Goal: Task Accomplishment & Management: Use online tool/utility

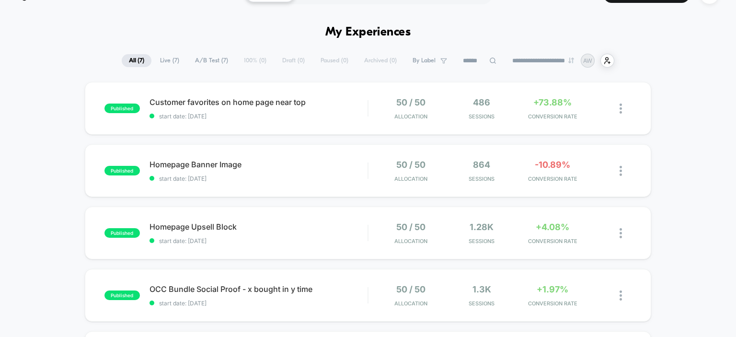
scroll to position [23, 0]
click at [219, 104] on span "Customer favorites on home page near top Click to edit experience details" at bounding box center [259, 102] width 219 height 10
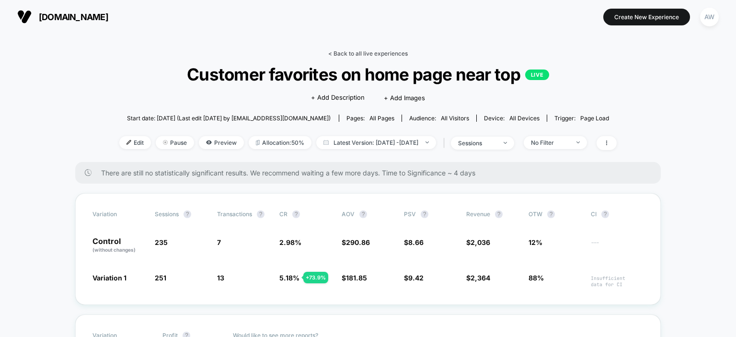
click at [373, 55] on link "< Back to all live experiences" at bounding box center [368, 53] width 80 height 7
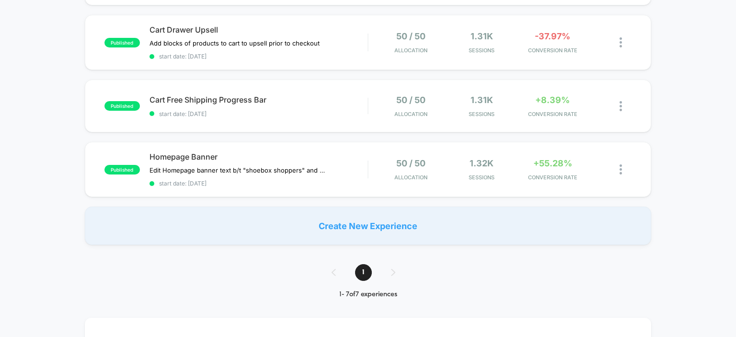
scroll to position [337, 0]
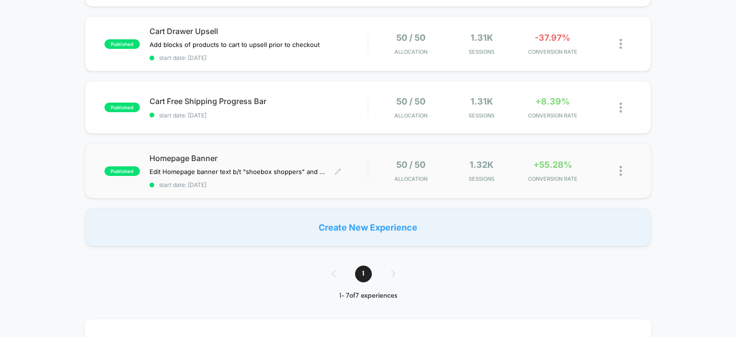
click at [191, 160] on span "Homepage Banner" at bounding box center [259, 158] width 219 height 10
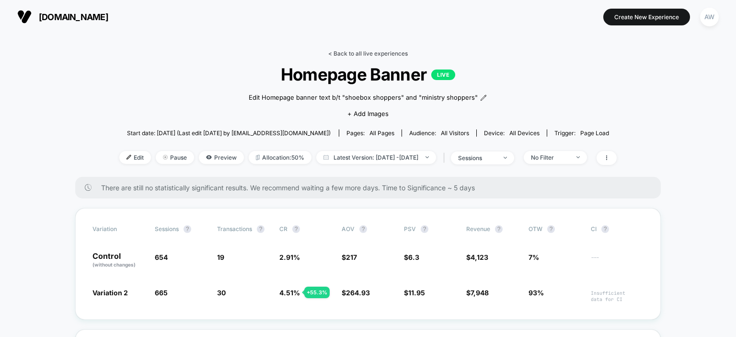
click at [378, 55] on link "< Back to all live experiences" at bounding box center [368, 53] width 80 height 7
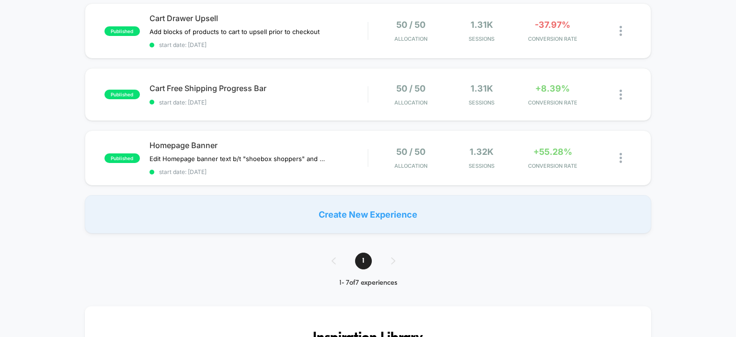
scroll to position [350, 0]
click at [220, 88] on span "Cart Free Shipping Progress Bar Click to edit experience details" at bounding box center [259, 89] width 219 height 10
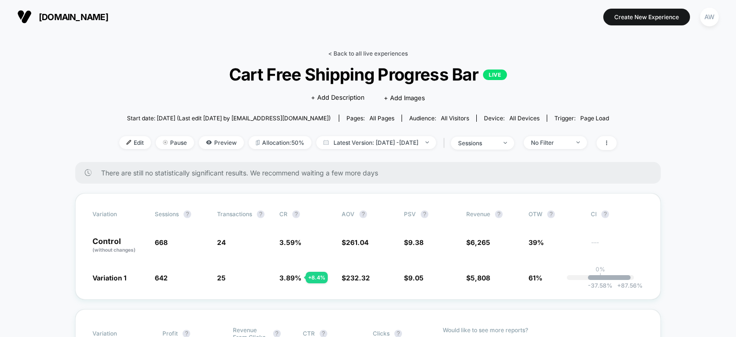
click at [344, 52] on link "< Back to all live experiences" at bounding box center [368, 53] width 80 height 7
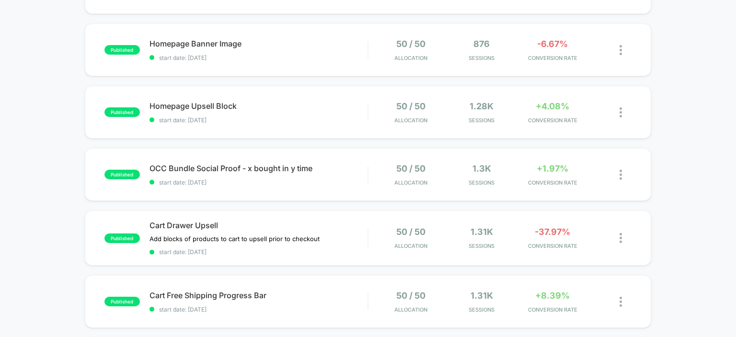
scroll to position [142, 0]
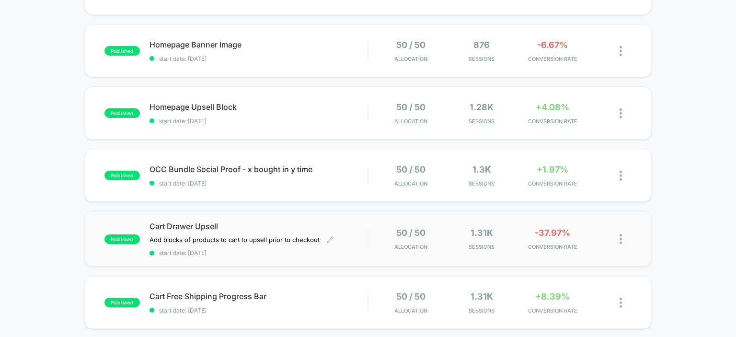
click at [190, 225] on span "Cart Drawer Upsell" at bounding box center [259, 226] width 219 height 10
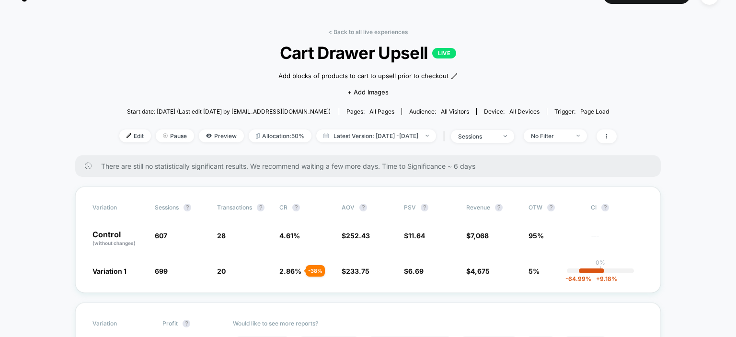
scroll to position [20, 0]
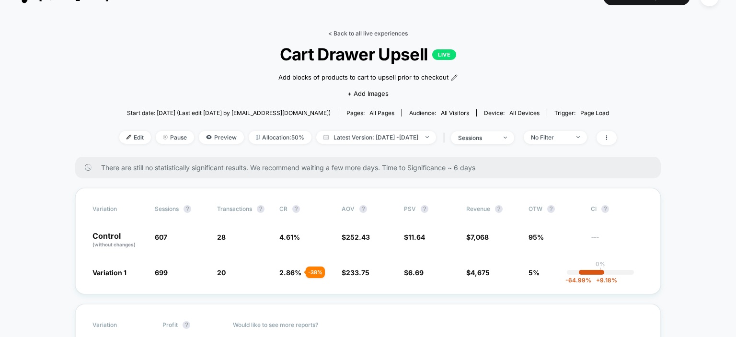
click at [353, 32] on link "< Back to all live experiences" at bounding box center [368, 33] width 80 height 7
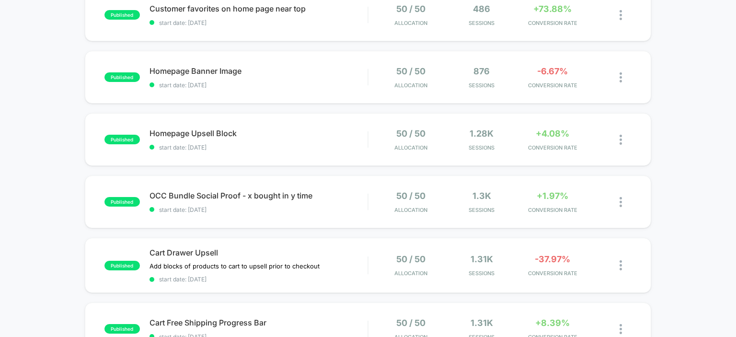
scroll to position [116, 0]
click at [238, 198] on span "OCC Bundle Social Proof - x bought in y time Click to edit experience details" at bounding box center [259, 196] width 219 height 10
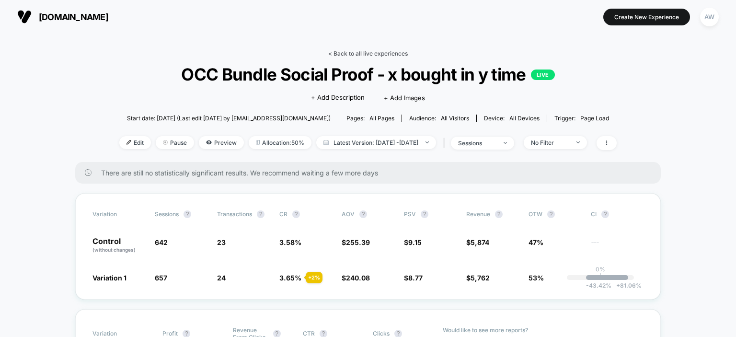
click at [373, 53] on link "< Back to all live experiences" at bounding box center [368, 53] width 80 height 7
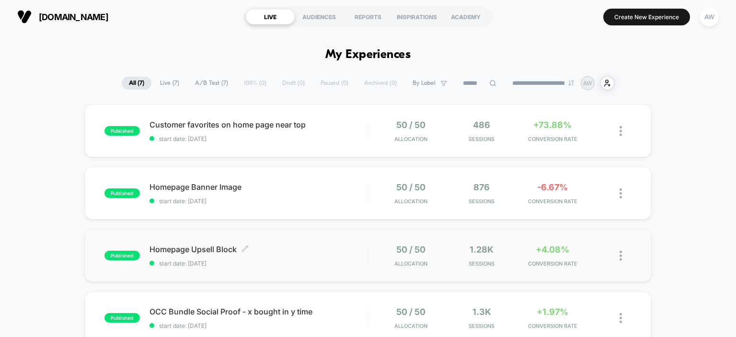
click at [196, 252] on span "Homepage Upsell Block Click to edit experience details" at bounding box center [259, 249] width 219 height 10
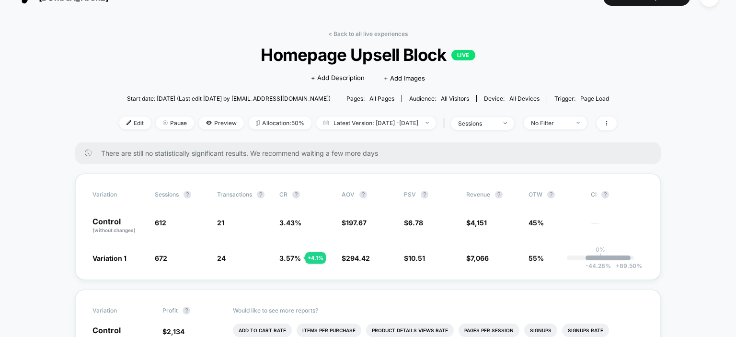
scroll to position [17, 0]
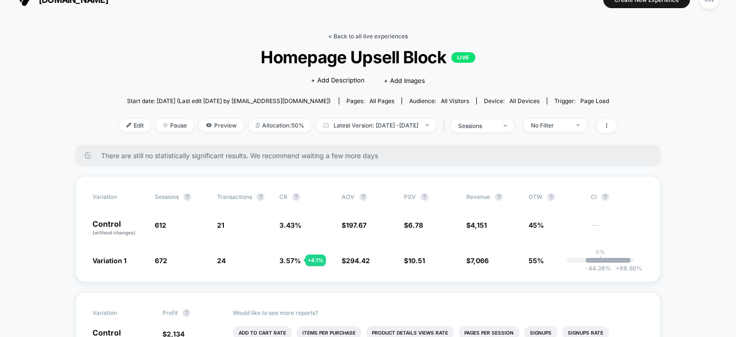
click at [374, 33] on link "< Back to all live experiences" at bounding box center [368, 36] width 80 height 7
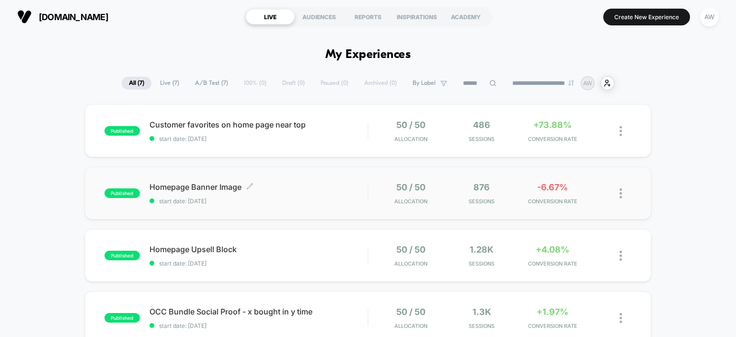
click at [196, 186] on span "Homepage Banner Image Click to edit experience details" at bounding box center [259, 187] width 219 height 10
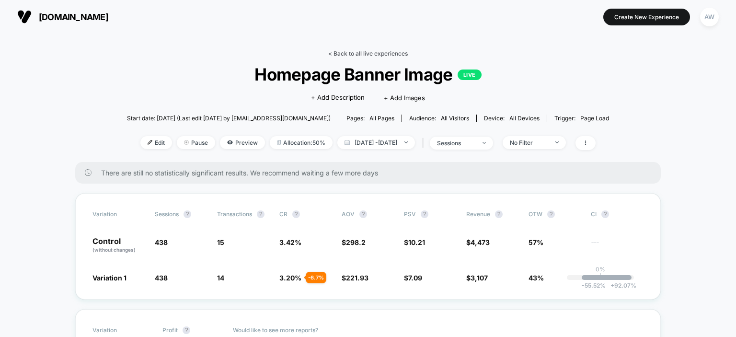
click at [385, 57] on link "< Back to all live experiences" at bounding box center [368, 53] width 80 height 7
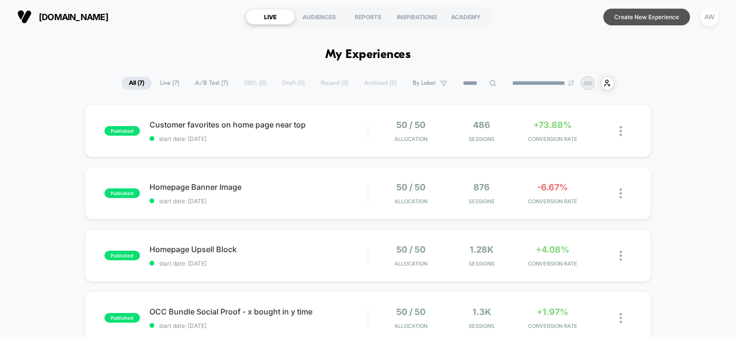
click at [639, 17] on button "Create New Experience" at bounding box center [647, 17] width 87 height 17
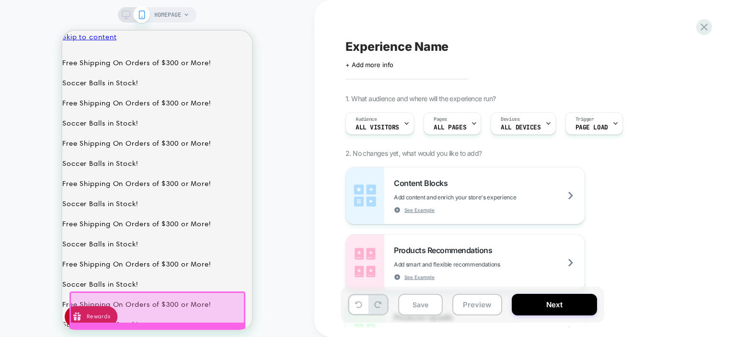
click at [187, 326] on div at bounding box center [158, 338] width 176 height 29
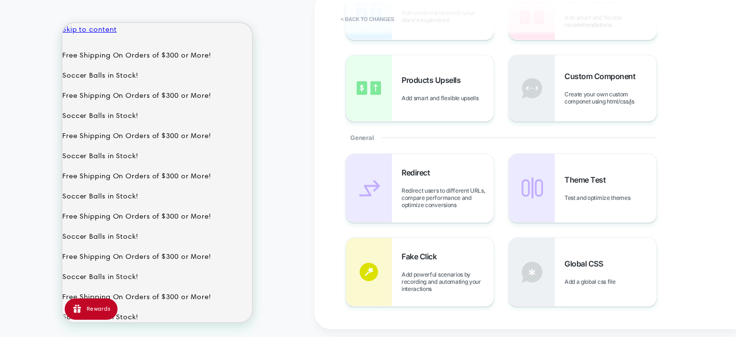
scroll to position [97, 0]
click at [394, 267] on div "Fake Click Add powerful scenarios by recording and automating your interactions" at bounding box center [420, 272] width 148 height 69
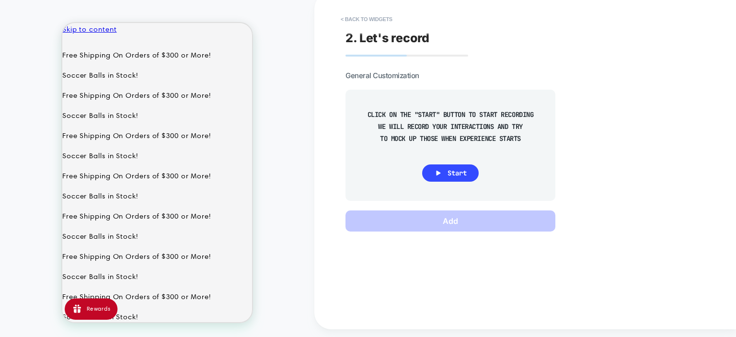
scroll to position [0, 0]
click at [355, 20] on button "< Back to widgets" at bounding box center [366, 19] width 61 height 15
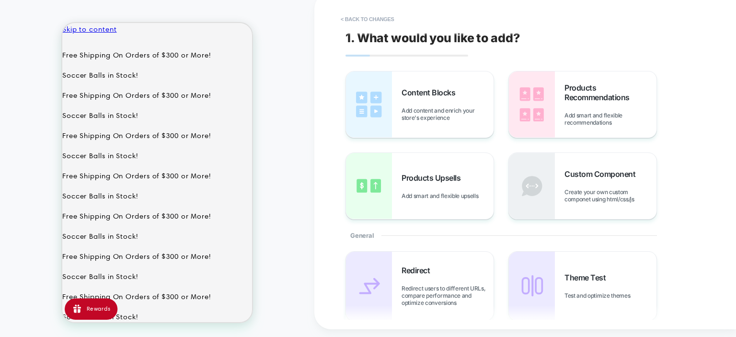
scroll to position [2, 0]
click at [570, 185] on div "Custom Component Create your own custom componet using html/css/js" at bounding box center [611, 186] width 92 height 34
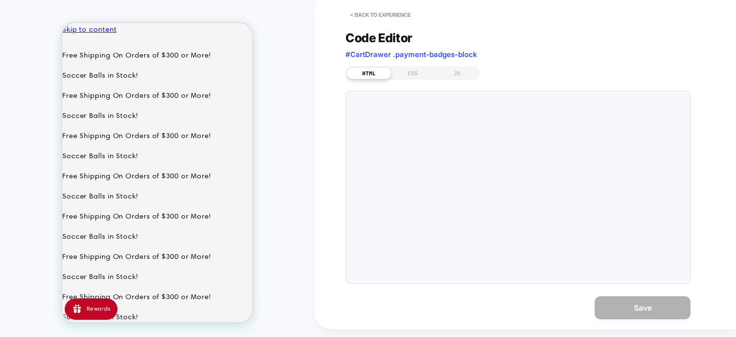
scroll to position [0, 0]
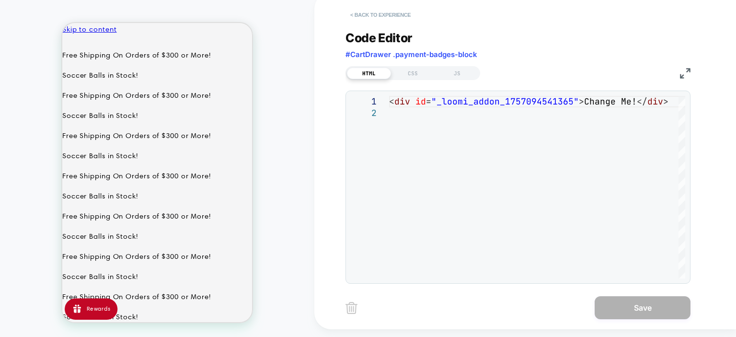
click at [360, 13] on button "< Back to experience" at bounding box center [381, 14] width 70 height 15
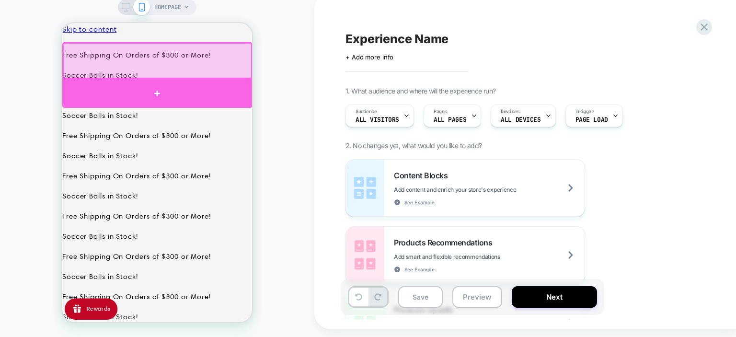
click at [182, 89] on div at bounding box center [157, 93] width 190 height 29
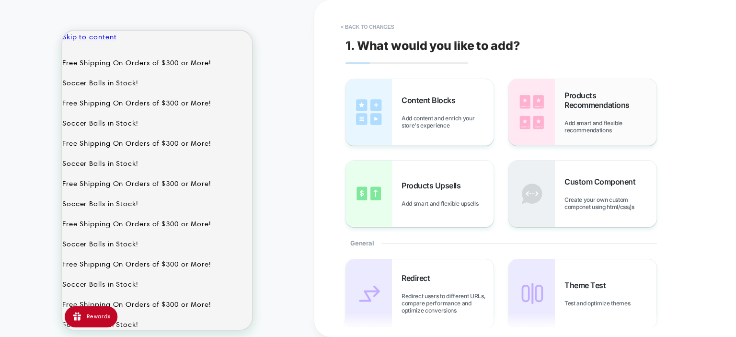
click at [630, 122] on span "Add smart and flexible recommendations" at bounding box center [611, 126] width 92 height 14
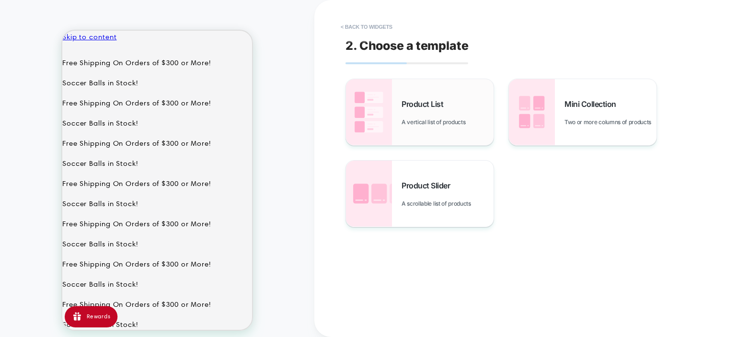
click at [449, 116] on div "Product List A vertical list of products" at bounding box center [448, 112] width 92 height 26
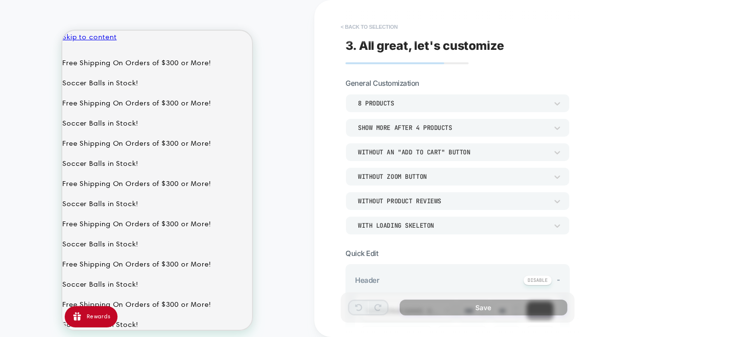
click at [361, 26] on button "< Back to selection" at bounding box center [369, 26] width 67 height 15
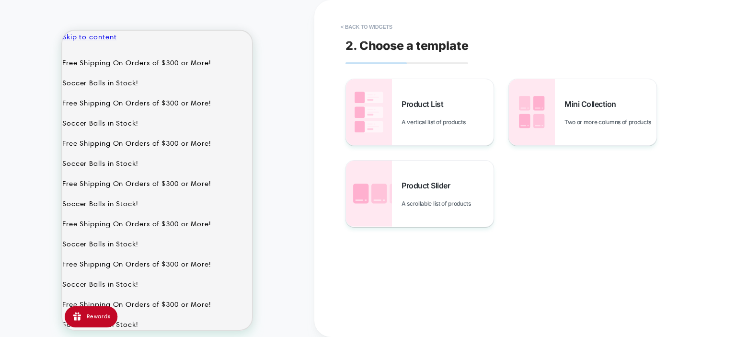
click at [361, 26] on button "< Back to widgets" at bounding box center [366, 26] width 61 height 15
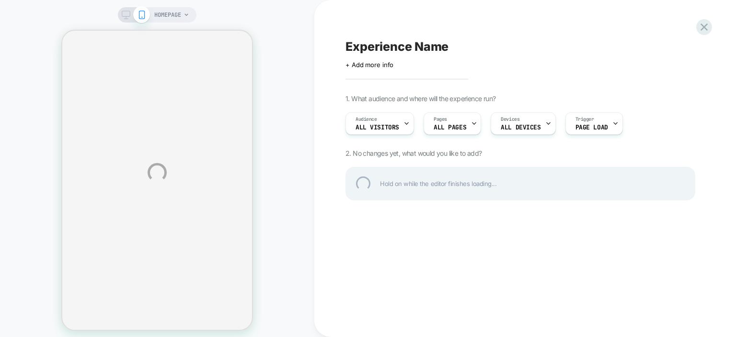
click at [173, 122] on div "HOMEPAGE Experience Name Click to edit experience details + Add more info 1. Wh…" at bounding box center [368, 172] width 736 height 345
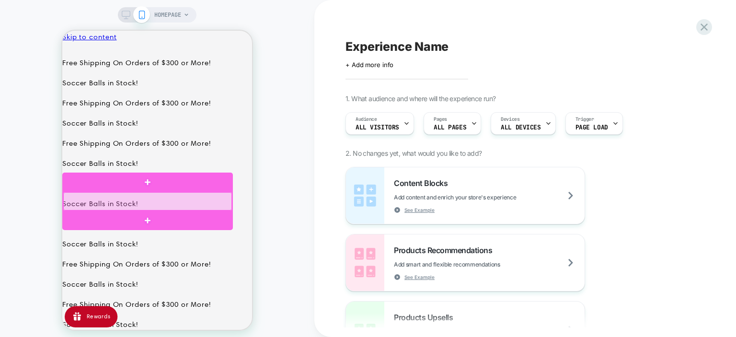
click at [105, 202] on div at bounding box center [147, 201] width 169 height 18
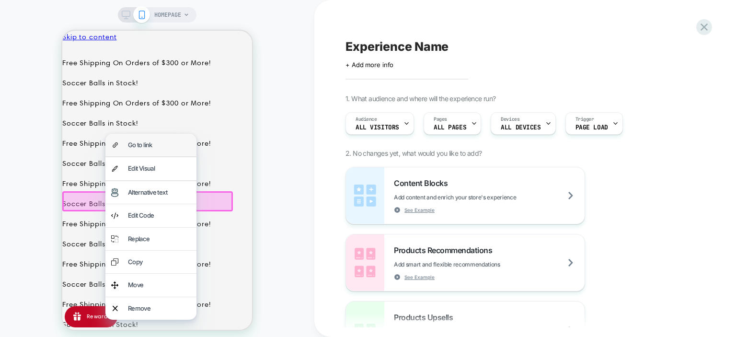
click at [149, 153] on div "Go to link" at bounding box center [150, 145] width 91 height 23
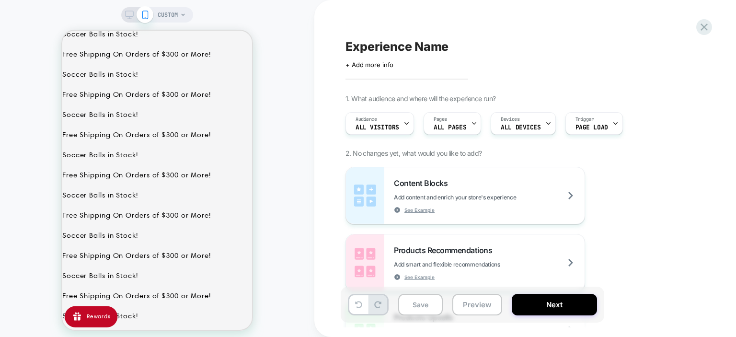
scroll to position [306, 0]
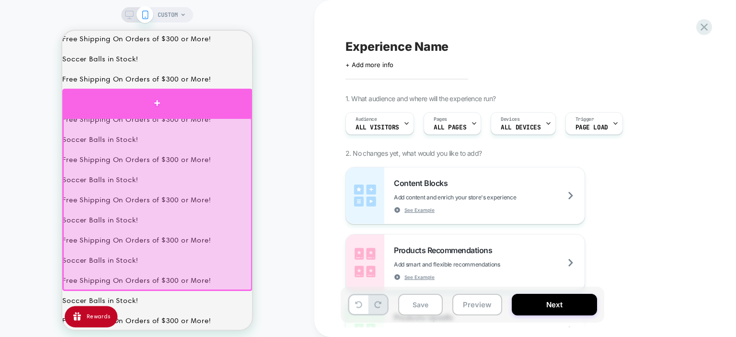
click at [166, 110] on div at bounding box center [157, 103] width 190 height 29
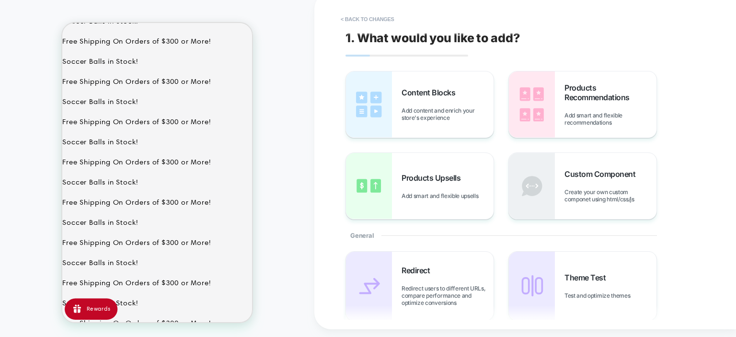
scroll to position [8, 0]
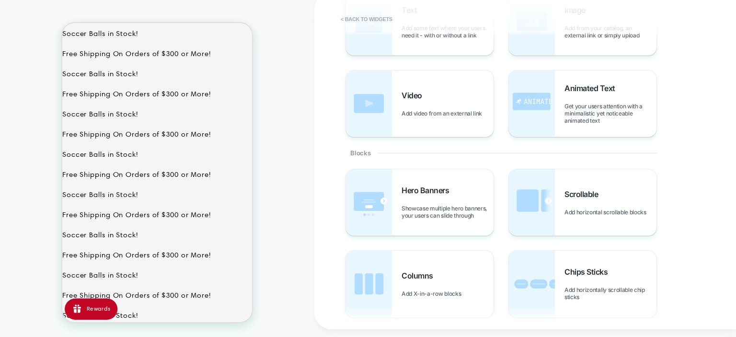
scroll to position [0, 0]
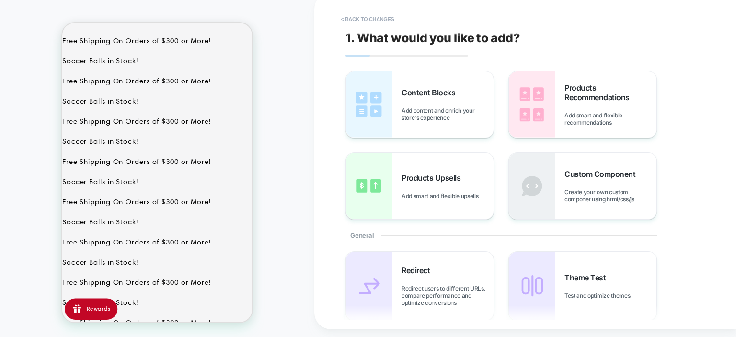
scroll to position [255, 0]
click at [390, 196] on img at bounding box center [369, 186] width 46 height 66
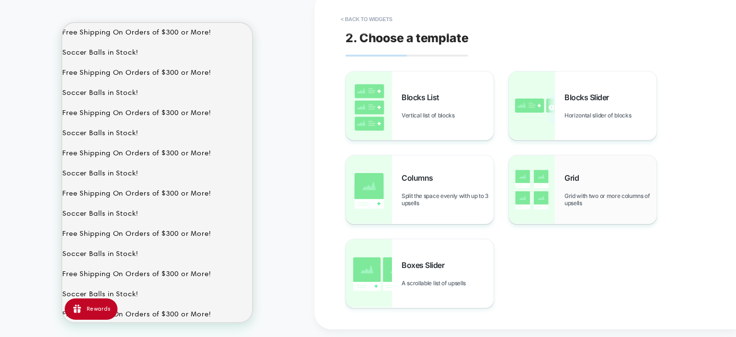
scroll to position [715, 0]
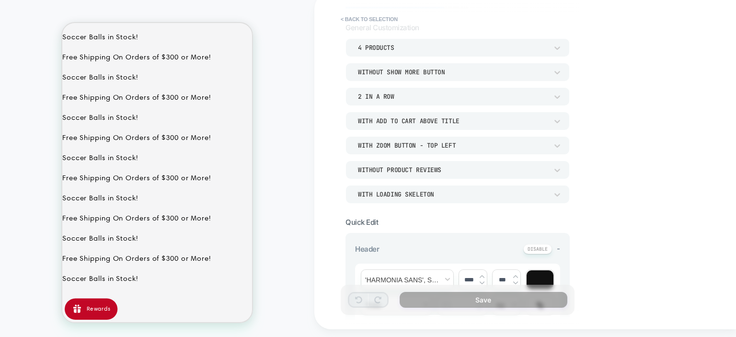
scroll to position [54, 0]
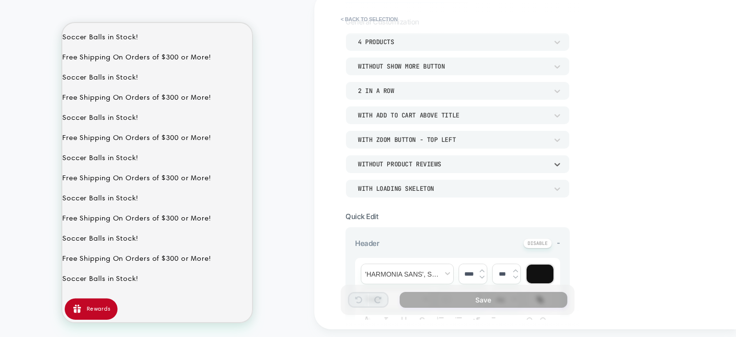
click at [552, 163] on div "Without Product Reviews" at bounding box center [452, 164] width 199 height 10
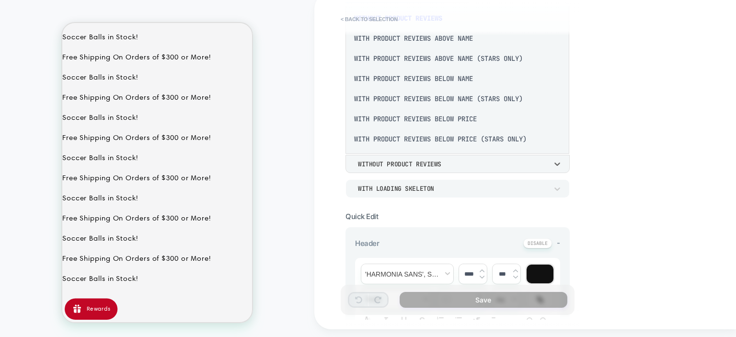
click at [461, 101] on div "With Product Reviews Below Name (Stars Only)" at bounding box center [457, 99] width 216 height 20
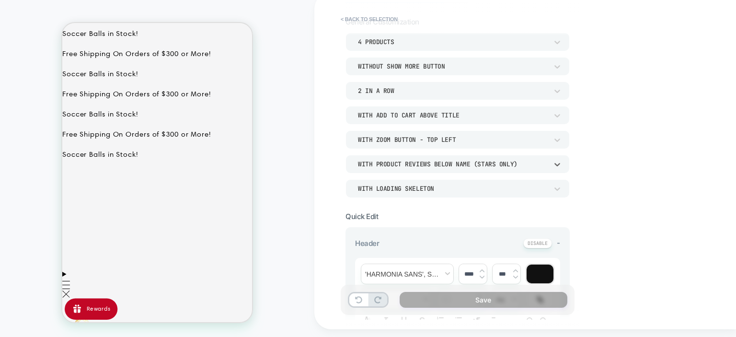
scroll to position [533, 0]
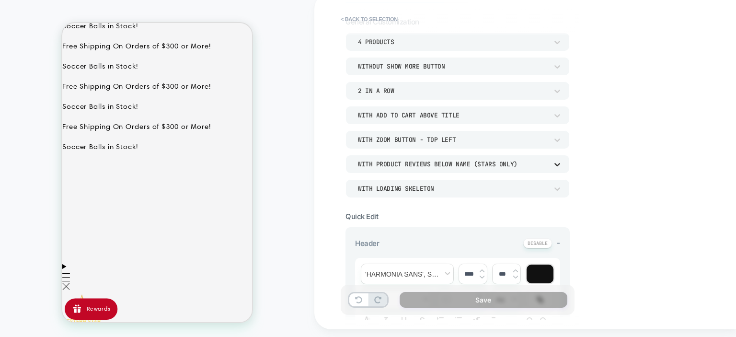
click at [558, 164] on icon at bounding box center [558, 164] width 6 height 3
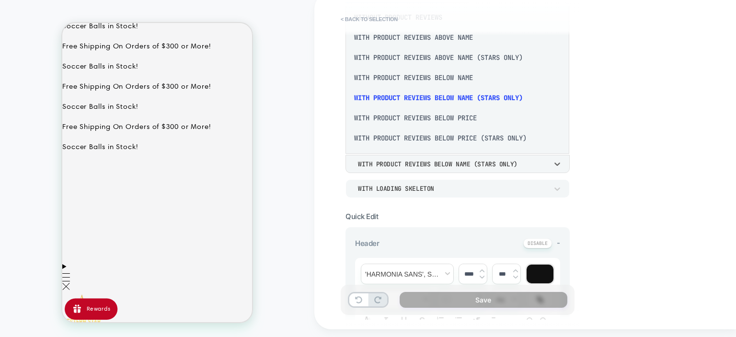
scroll to position [0, 0]
click at [558, 164] on div at bounding box center [368, 168] width 736 height 337
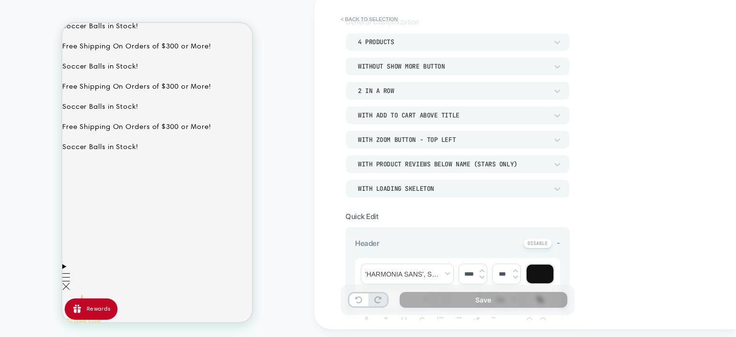
scroll to position [8, 0]
click at [561, 165] on icon at bounding box center [558, 165] width 10 height 10
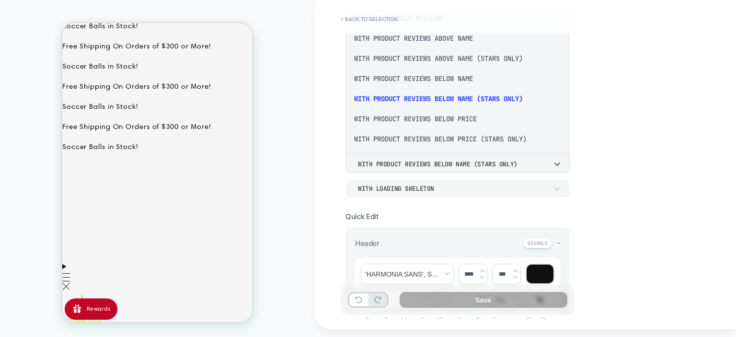
scroll to position [2, 0]
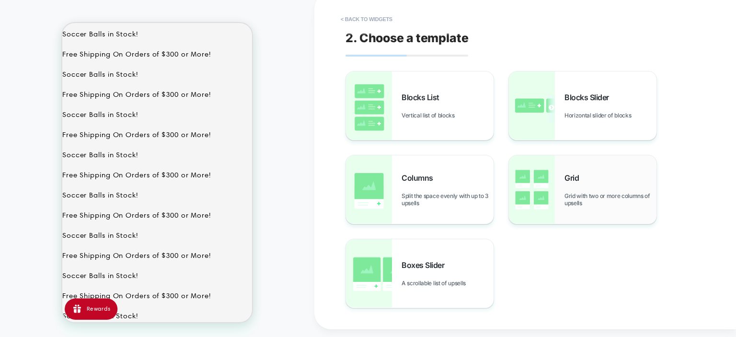
scroll to position [243, 0]
click at [570, 170] on div "Grid Grid with two or more columns of upsells" at bounding box center [583, 189] width 148 height 69
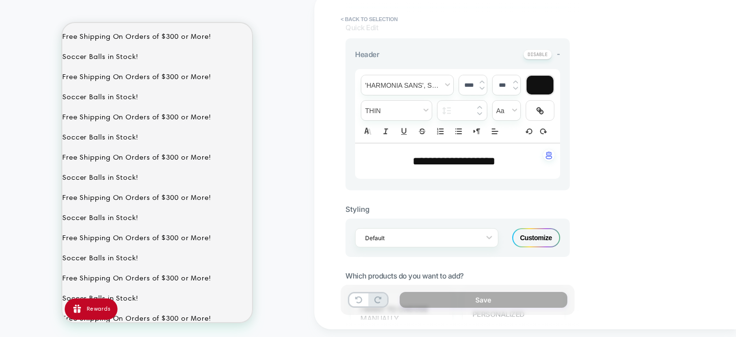
scroll to position [300, 0]
drag, startPoint x: 516, startPoint y: 164, endPoint x: 361, endPoint y: 165, distance: 154.4
click at [361, 165] on div "**********" at bounding box center [457, 160] width 205 height 35
type input "****"
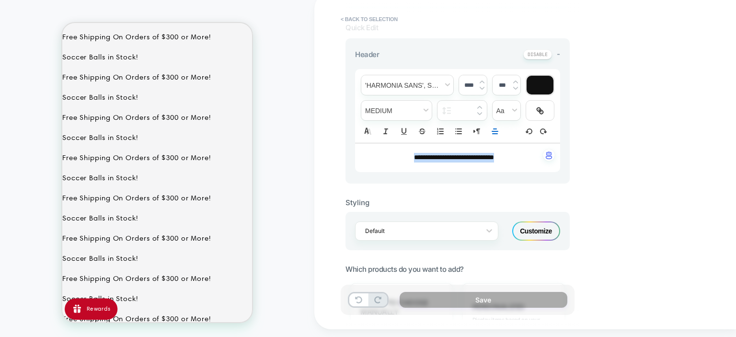
drag, startPoint x: 507, startPoint y: 159, endPoint x: 395, endPoint y: 156, distance: 112.2
click at [395, 156] on p "**********" at bounding box center [454, 158] width 179 height 10
click at [423, 112] on span "fontWeight" at bounding box center [396, 111] width 70 height 20
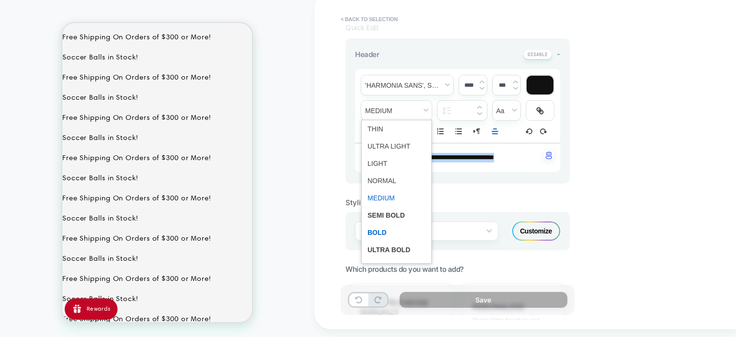
click at [393, 236] on span "fontWeight" at bounding box center [397, 232] width 58 height 17
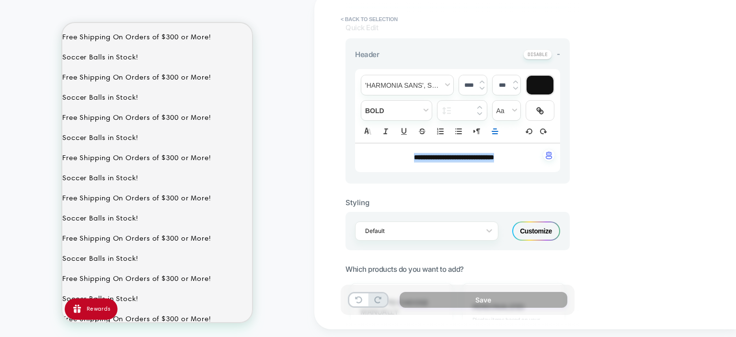
click at [482, 82] on img at bounding box center [482, 82] width 5 height 4
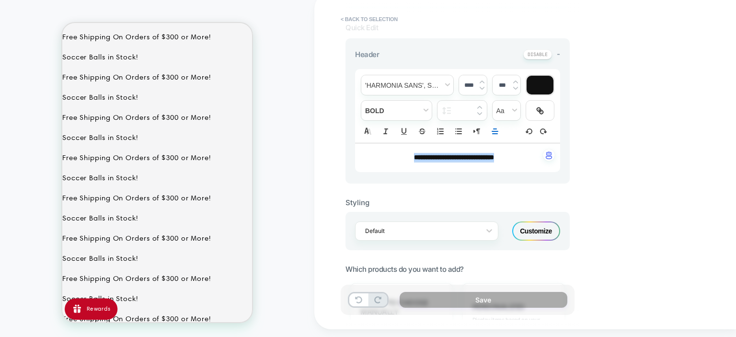
click at [482, 82] on img at bounding box center [482, 82] width 5 height 4
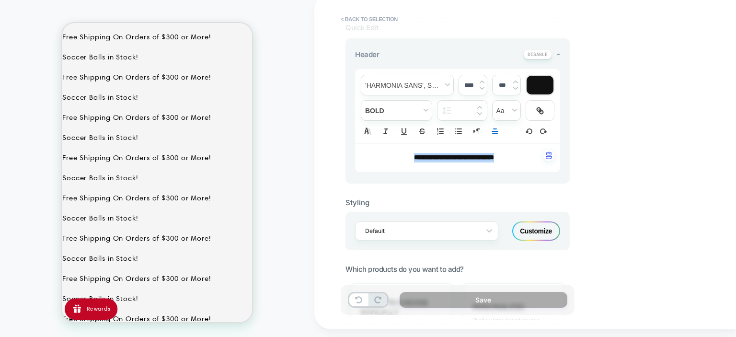
click at [482, 82] on img at bounding box center [482, 82] width 5 height 4
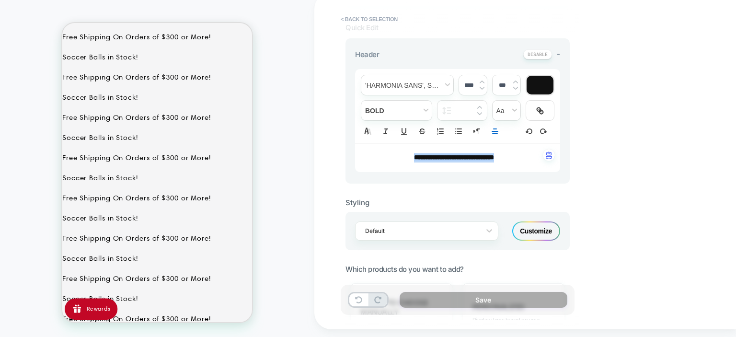
click at [482, 82] on img at bounding box center [482, 82] width 5 height 4
click at [629, 139] on div "**********" at bounding box center [525, 160] width 422 height 337
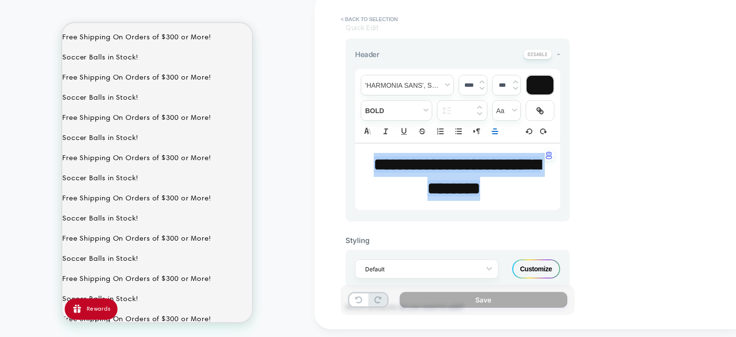
click at [481, 88] on img at bounding box center [482, 88] width 5 height 4
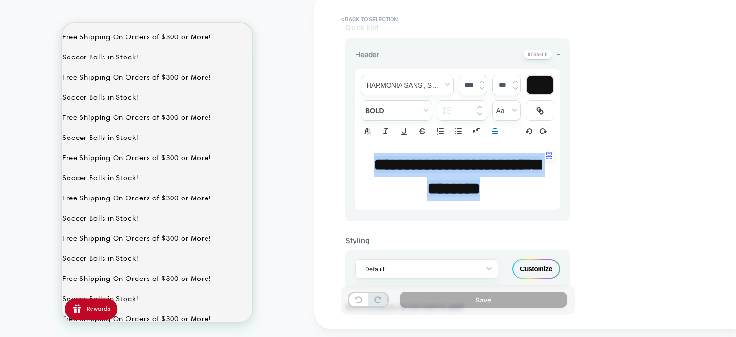
click at [481, 88] on img at bounding box center [482, 88] width 5 height 4
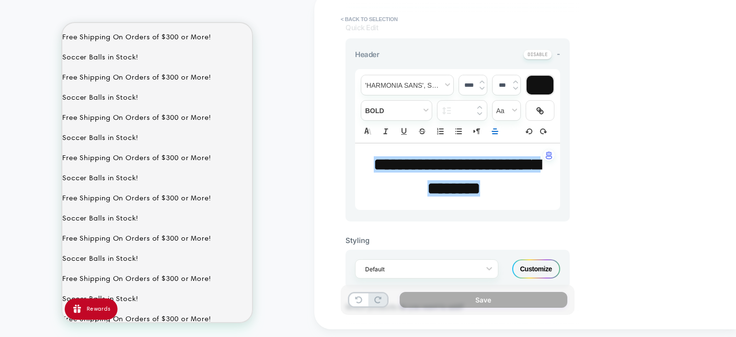
click at [616, 133] on div "**********" at bounding box center [525, 160] width 422 height 337
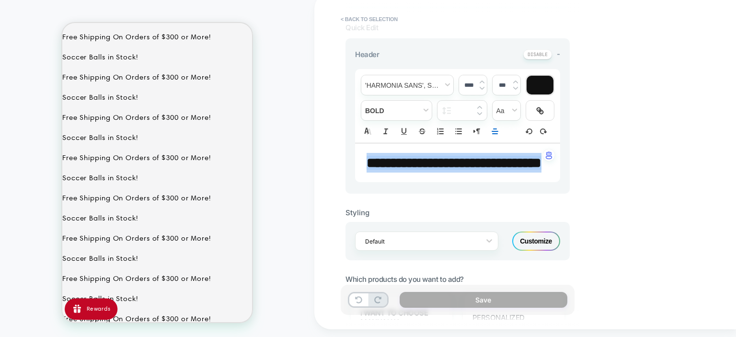
click at [482, 87] on img at bounding box center [482, 88] width 5 height 4
click at [651, 147] on div "**********" at bounding box center [525, 160] width 422 height 337
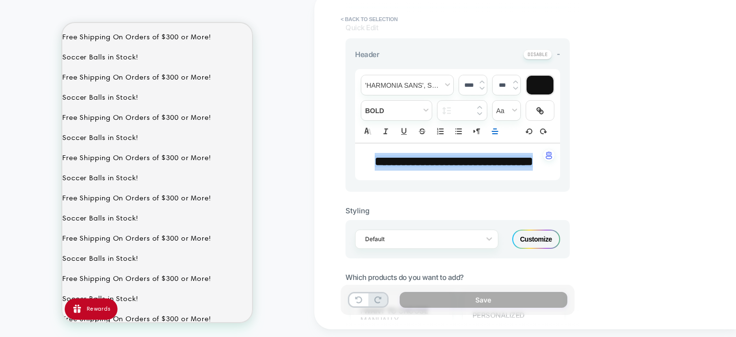
click at [482, 90] on div "****" at bounding box center [473, 85] width 28 height 20
click at [482, 88] on img at bounding box center [482, 88] width 5 height 4
click at [641, 128] on div "**********" at bounding box center [525, 160] width 422 height 337
type input "****"
click at [631, 133] on div "**********" at bounding box center [525, 160] width 422 height 337
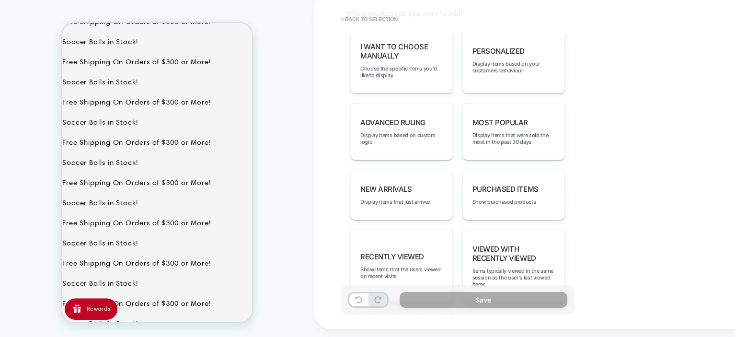
scroll to position [508, 0]
click at [531, 75] on div "personalized Display items based on your customers behaviour" at bounding box center [514, 59] width 103 height 66
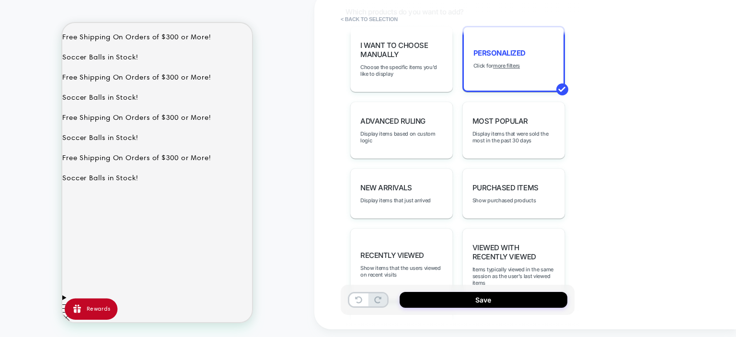
scroll to position [499, 0]
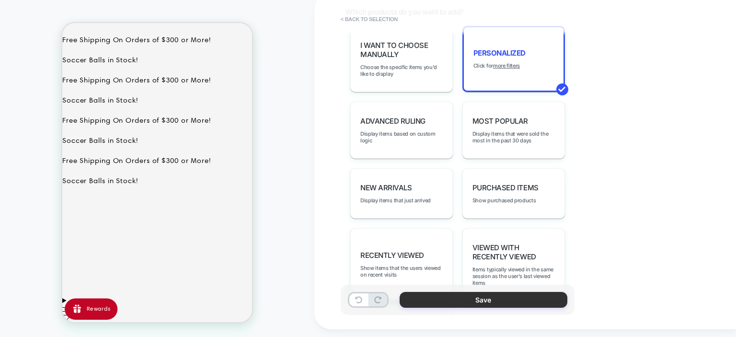
click at [537, 296] on button "Save" at bounding box center [484, 300] width 168 height 16
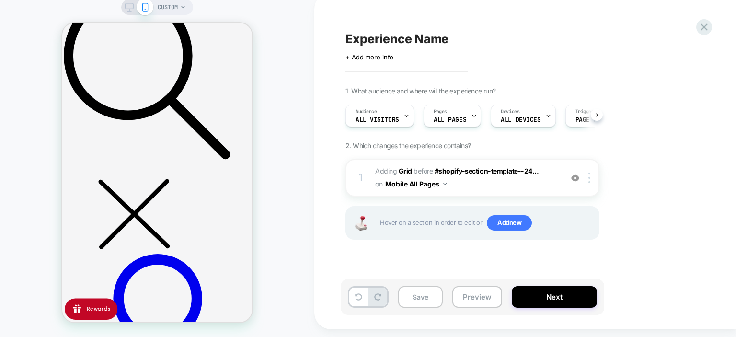
scroll to position [0, 0]
click at [569, 297] on button "Next" at bounding box center [554, 297] width 85 height 22
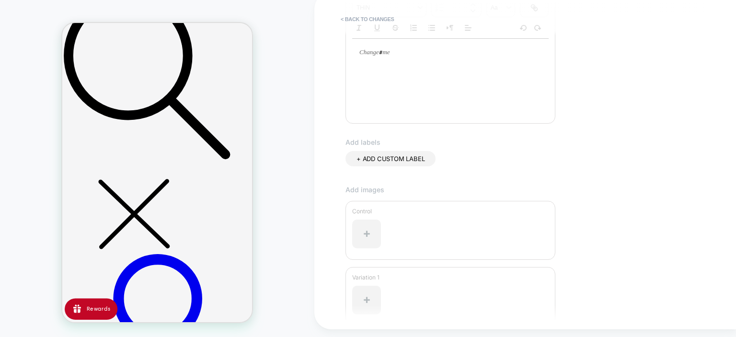
scroll to position [273, 0]
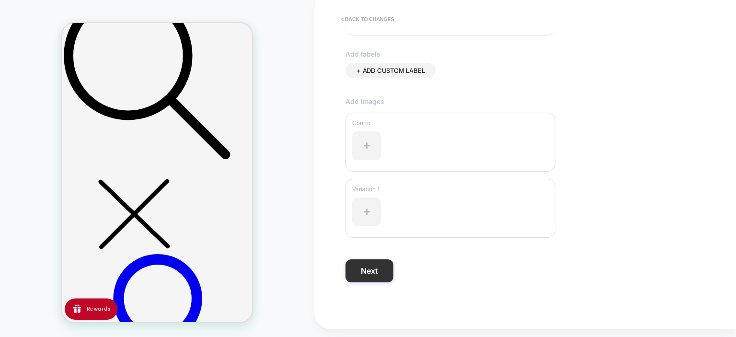
type input "**********"
click at [381, 259] on button "Next" at bounding box center [370, 270] width 48 height 23
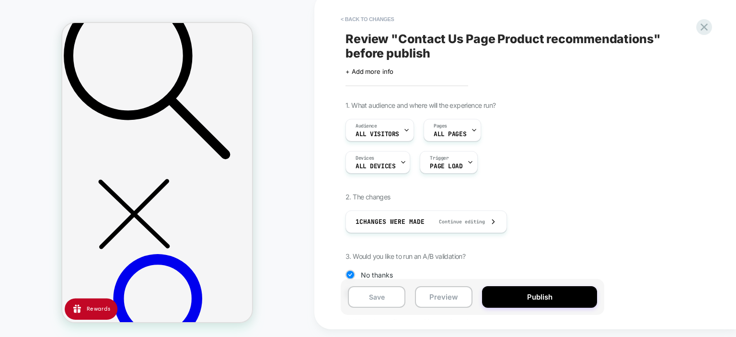
scroll to position [97, 0]
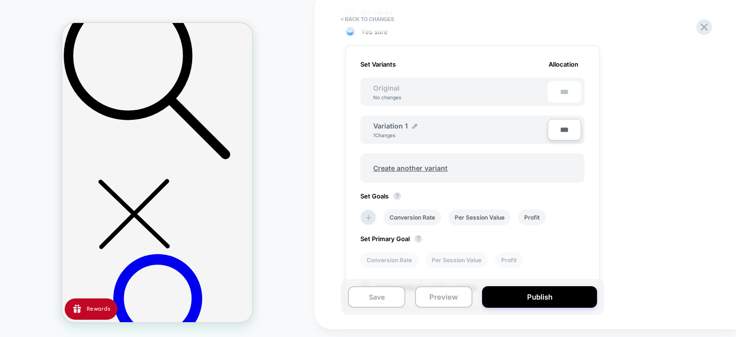
scroll to position [263, 0]
click at [429, 169] on span "Create another variant" at bounding box center [410, 168] width 93 height 23
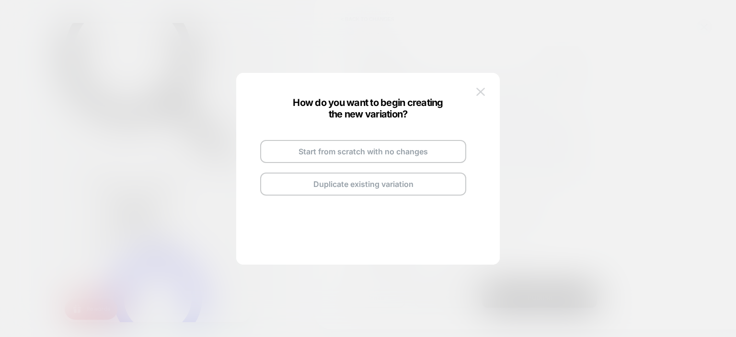
click at [482, 95] on img at bounding box center [481, 92] width 9 height 8
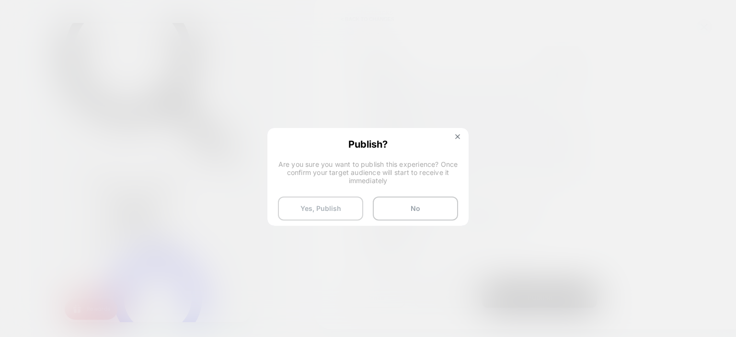
click at [315, 211] on button "Yes, Publish" at bounding box center [320, 209] width 85 height 24
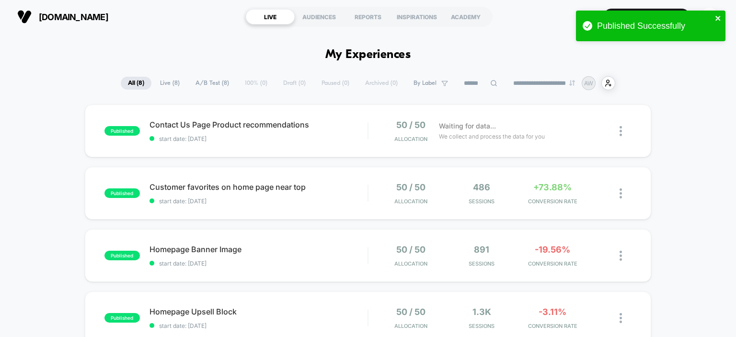
click at [717, 17] on icon "close" at bounding box center [718, 18] width 5 height 5
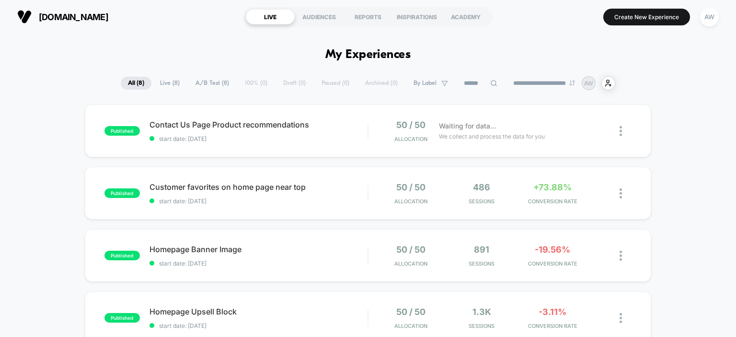
click at [639, 20] on button "Create New Experience" at bounding box center [647, 17] width 87 height 17
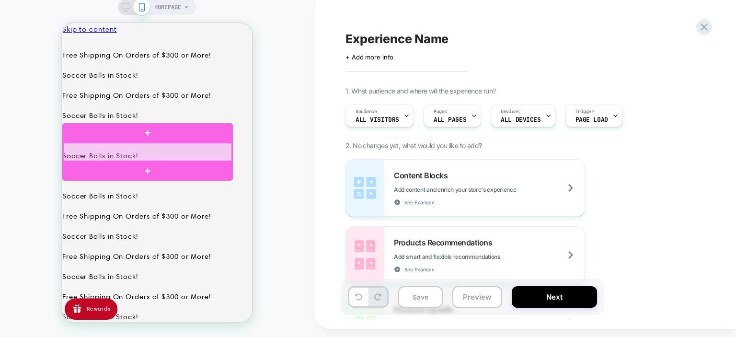
click at [103, 150] on div at bounding box center [147, 152] width 169 height 18
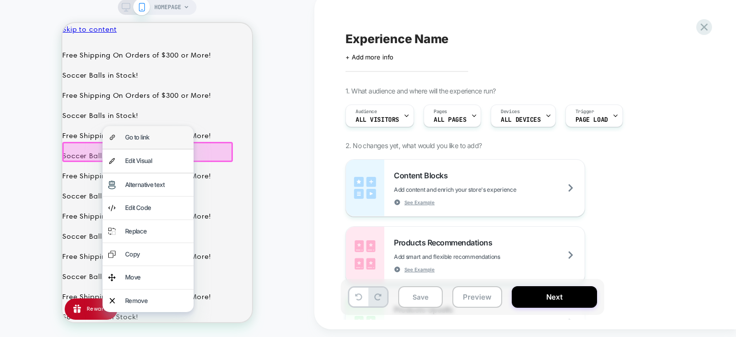
click at [153, 136] on div "Go to link" at bounding box center [156, 137] width 63 height 11
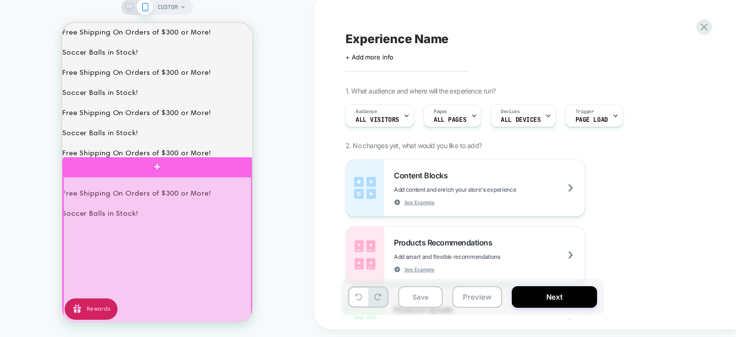
scroll to position [464, 0]
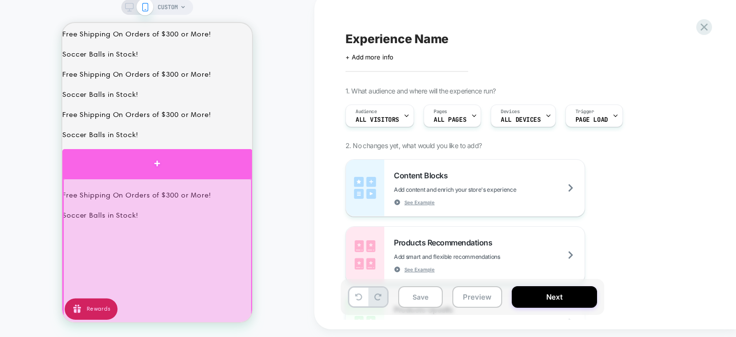
click at [180, 166] on div at bounding box center [157, 163] width 190 height 29
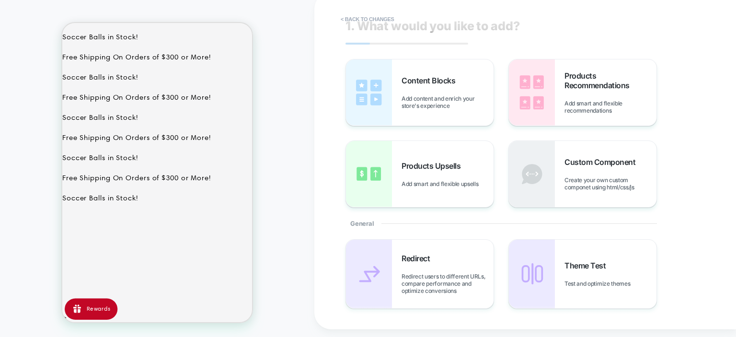
scroll to position [12, 0]
click at [605, 102] on span "Add smart and flexible recommendations" at bounding box center [611, 106] width 92 height 14
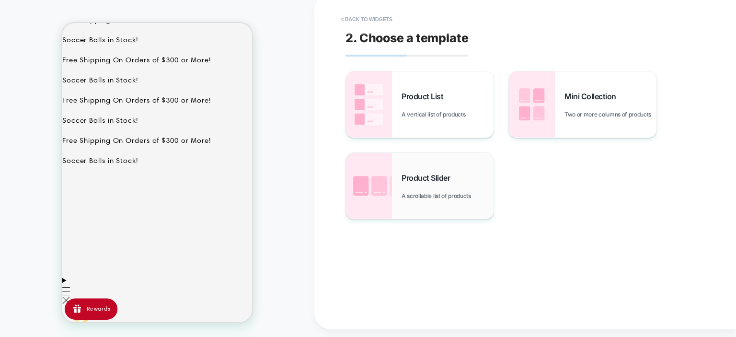
scroll to position [763, 0]
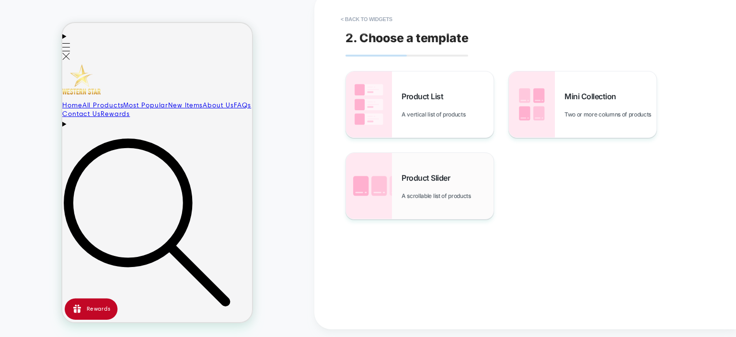
click at [436, 193] on span "A scrollable list of products" at bounding box center [439, 195] width 74 height 7
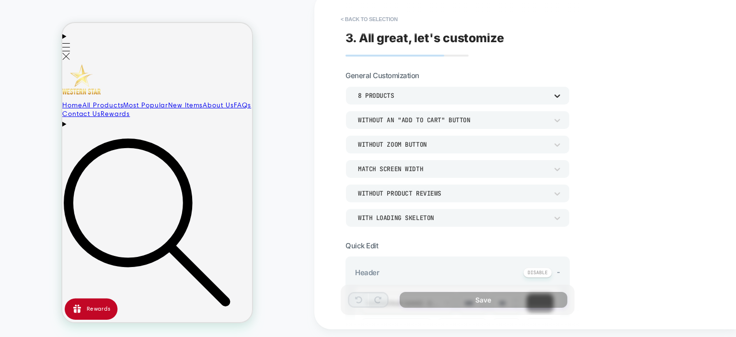
click at [561, 94] on icon at bounding box center [558, 96] width 10 height 10
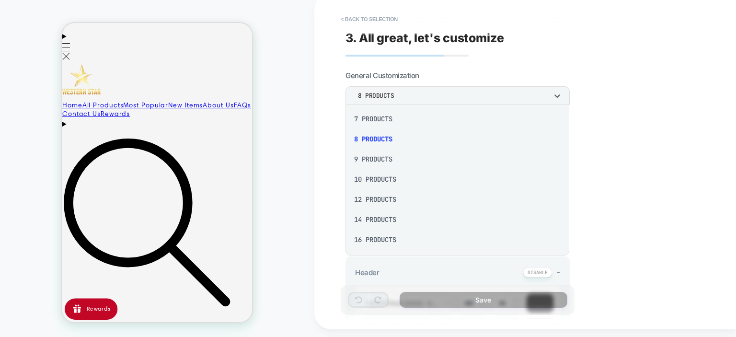
scroll to position [124, 0]
click at [384, 242] on div "16 Products" at bounding box center [457, 240] width 216 height 20
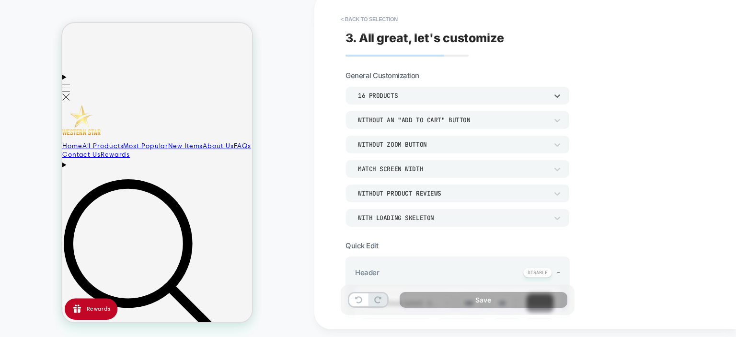
scroll to position [763, 0]
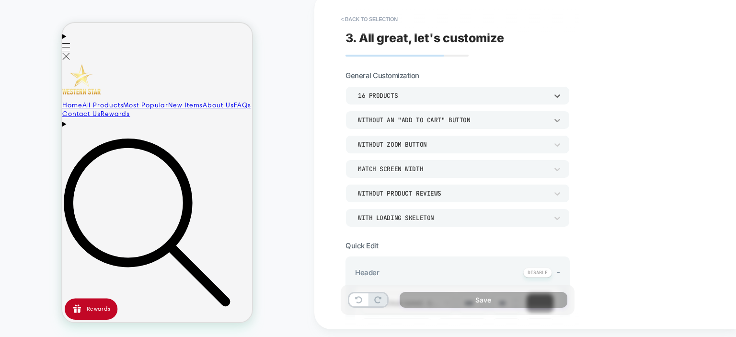
click at [553, 117] on icon at bounding box center [558, 121] width 10 height 10
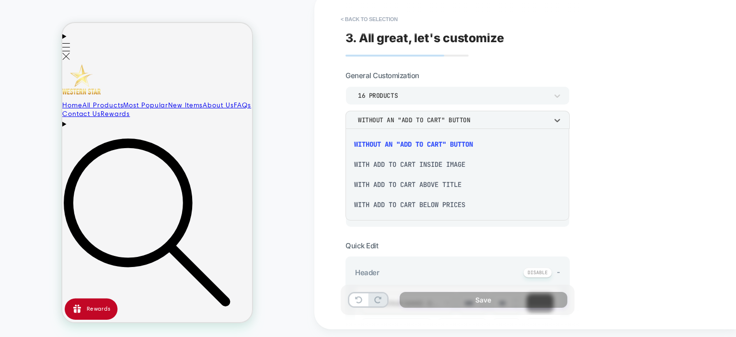
click at [444, 205] on div "With add to cart below prices" at bounding box center [457, 205] width 216 height 20
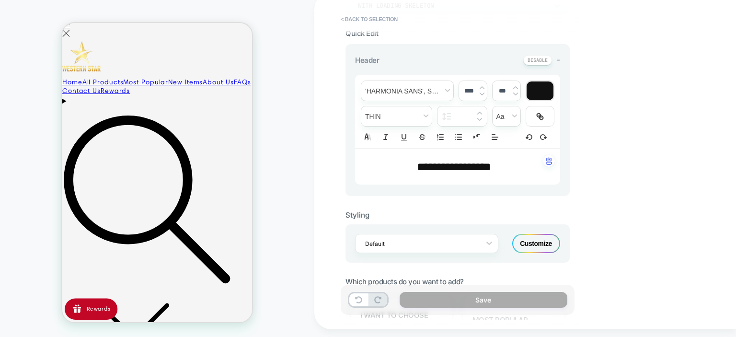
scroll to position [212, 0]
drag, startPoint x: 504, startPoint y: 165, endPoint x: 389, endPoint y: 169, distance: 115.6
click at [389, 169] on p "**********" at bounding box center [454, 167] width 179 height 16
type input "****"
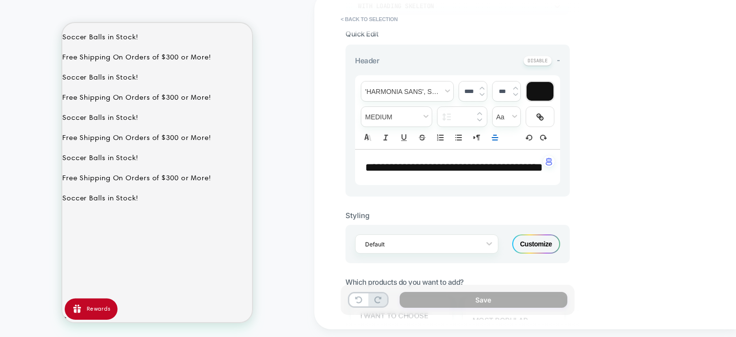
scroll to position [482, 0]
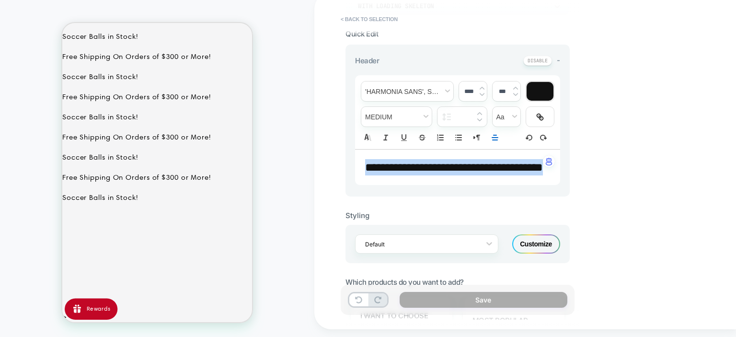
drag, startPoint x: 488, startPoint y: 189, endPoint x: 360, endPoint y: 171, distance: 129.2
click at [360, 171] on div "**********" at bounding box center [457, 167] width 205 height 35
click at [418, 113] on span "fontWeight" at bounding box center [396, 117] width 70 height 20
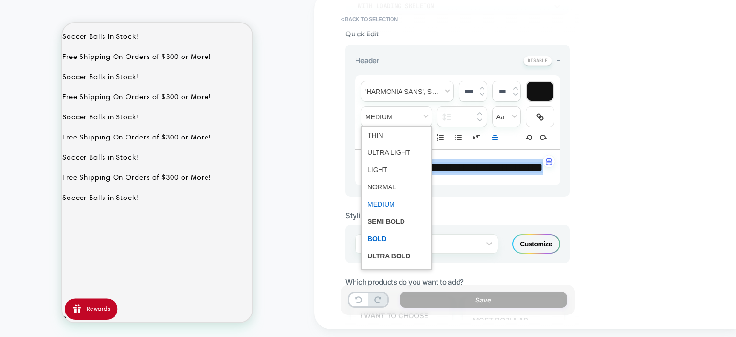
click at [383, 239] on span "fontWeight" at bounding box center [397, 238] width 58 height 17
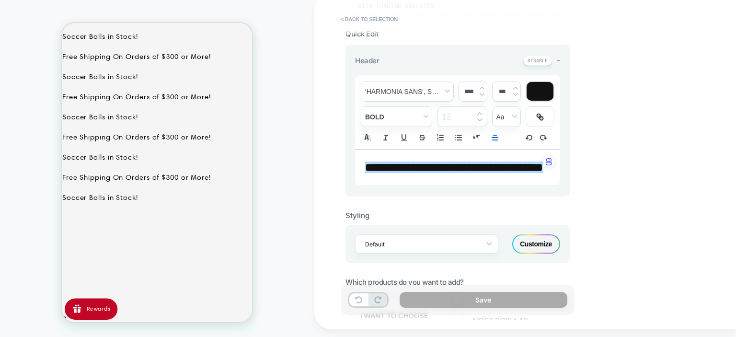
click at [523, 175] on p "**********" at bounding box center [454, 167] width 179 height 16
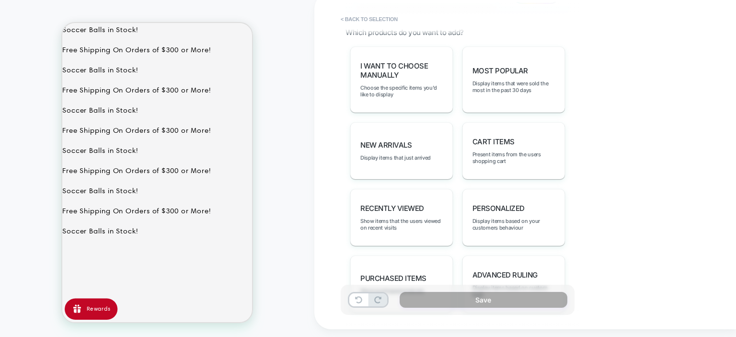
scroll to position [461, 0]
click at [526, 113] on div "Most Popular Display items that were sold the most in the past 30 days" at bounding box center [514, 80] width 103 height 66
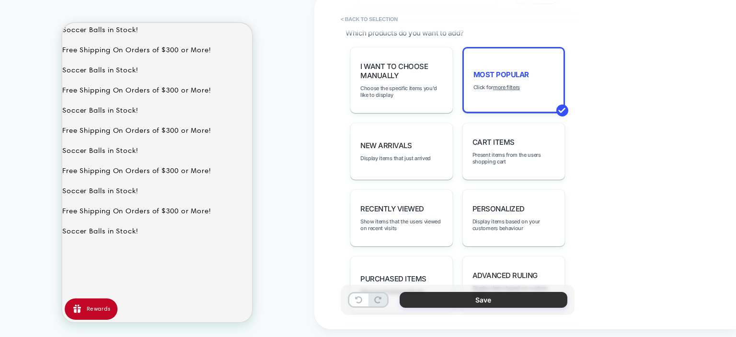
click at [482, 300] on button "Save" at bounding box center [484, 300] width 168 height 16
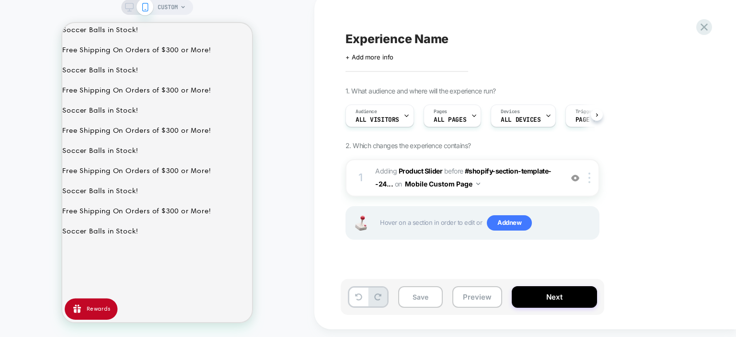
scroll to position [0, 0]
click at [553, 294] on button "Next" at bounding box center [554, 297] width 85 height 22
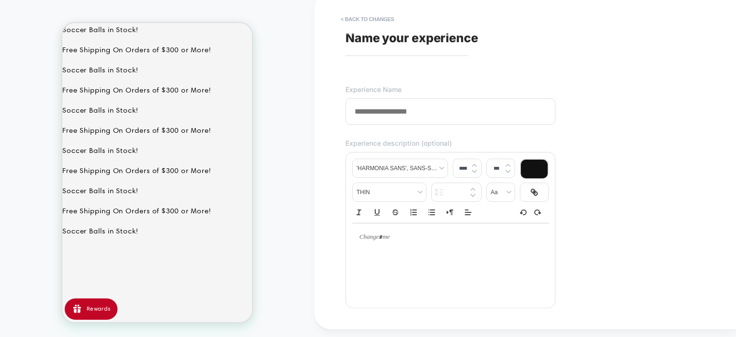
click at [453, 106] on input at bounding box center [451, 111] width 210 height 26
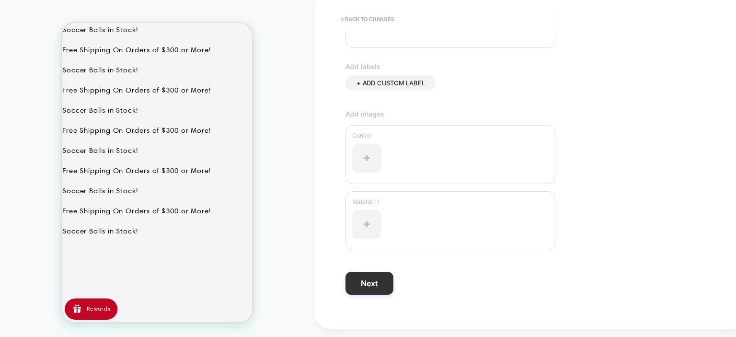
type input "**********"
click at [367, 281] on button "Next" at bounding box center [370, 283] width 48 height 23
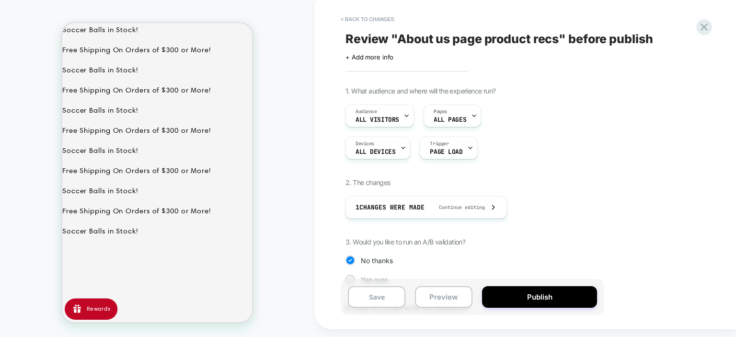
scroll to position [82, 0]
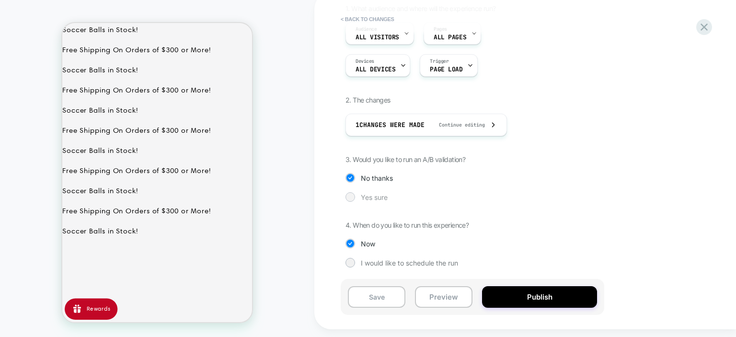
click at [375, 200] on div "Yes sure" at bounding box center [473, 197] width 254 height 10
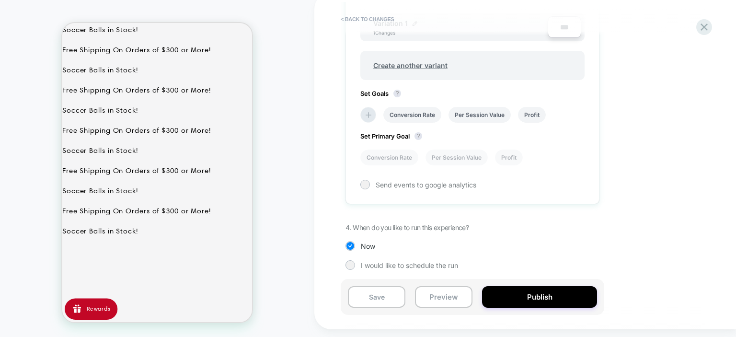
scroll to position [351, 0]
click at [541, 297] on button "Publish" at bounding box center [539, 297] width 115 height 22
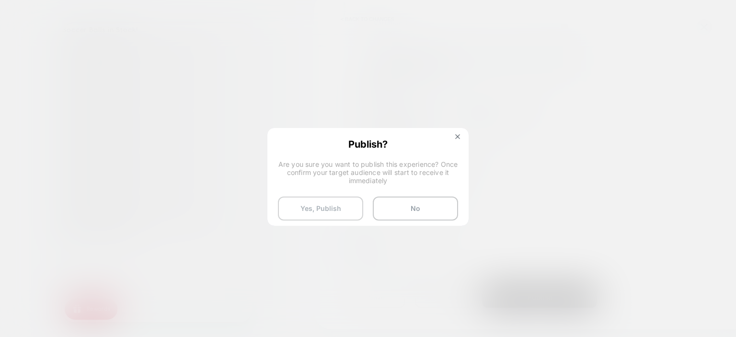
click at [314, 218] on button "Yes, Publish" at bounding box center [320, 209] width 85 height 24
